Goal: Check status: Check status

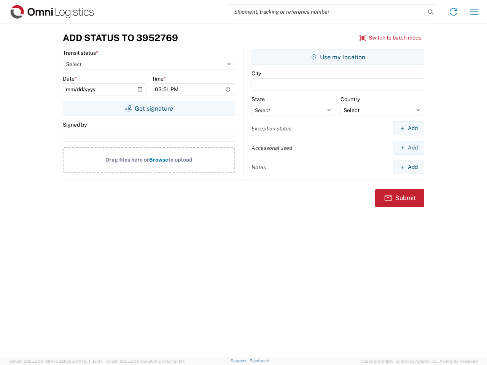
click at [327, 12] on input "search" at bounding box center [326, 12] width 197 height 14
click at [431, 12] on icon at bounding box center [430, 12] width 11 height 11
click at [454, 12] on icon at bounding box center [453, 12] width 12 height 12
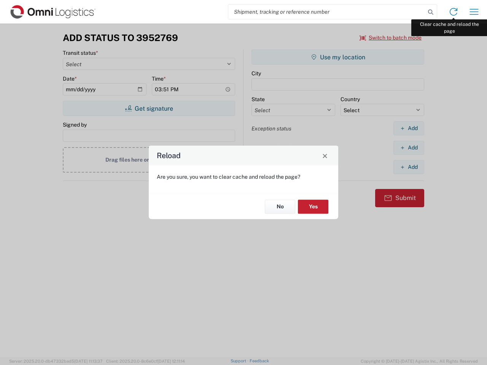
click at [474, 12] on div "Reload Are you sure, you want to clear cache and reload the page? No Yes" at bounding box center [243, 182] width 487 height 365
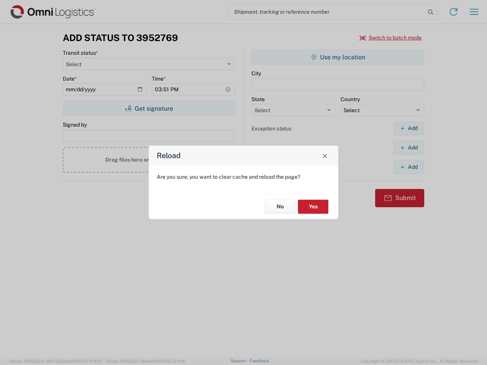
click at [391, 38] on div "Reload Are you sure, you want to clear cache and reload the page? No Yes" at bounding box center [243, 182] width 487 height 365
click at [149, 108] on div "Reload Are you sure, you want to clear cache and reload the page? No Yes" at bounding box center [243, 182] width 487 height 365
click at [338, 57] on div "Reload Are you sure, you want to clear cache and reload the page? No Yes" at bounding box center [243, 182] width 487 height 365
click at [409, 128] on div "Reload Are you sure, you want to clear cache and reload the page? No Yes" at bounding box center [243, 182] width 487 height 365
click at [409, 148] on div "Reload Are you sure, you want to clear cache and reload the page? No Yes" at bounding box center [243, 182] width 487 height 365
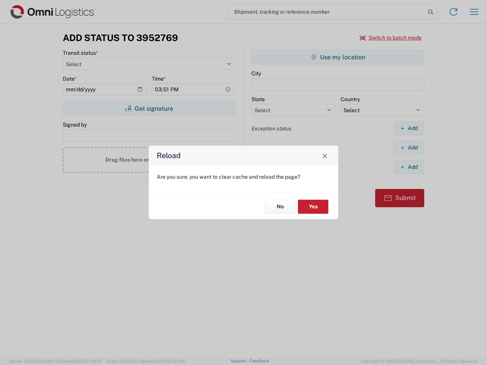
click at [409, 167] on div "Reload Are you sure, you want to clear cache and reload the page? No Yes" at bounding box center [243, 182] width 487 height 365
